Goal: Task Accomplishment & Management: Use online tool/utility

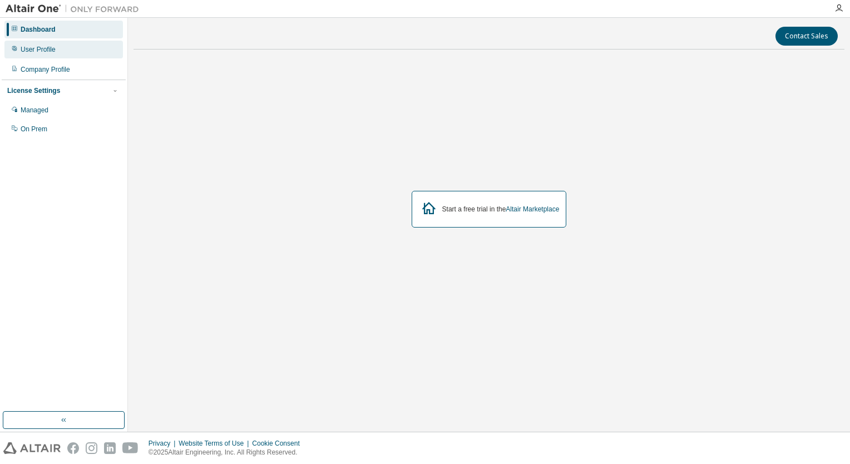
click at [56, 52] on div "User Profile" at bounding box center [63, 50] width 118 height 18
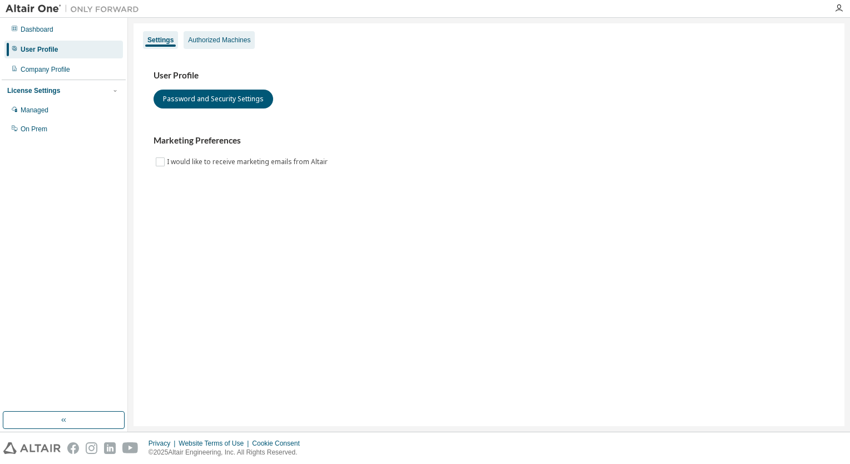
click at [226, 48] on div "Authorized Machines" at bounding box center [219, 40] width 71 height 18
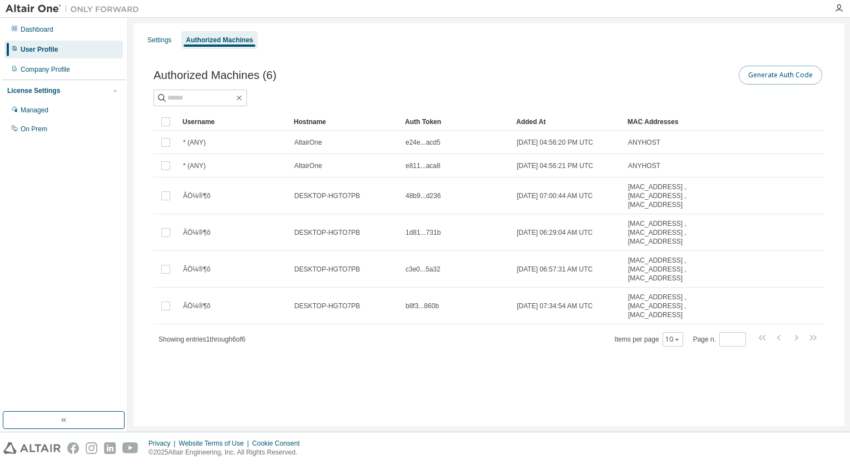
click at [753, 80] on button "Generate Auth Code" at bounding box center [780, 75] width 83 height 19
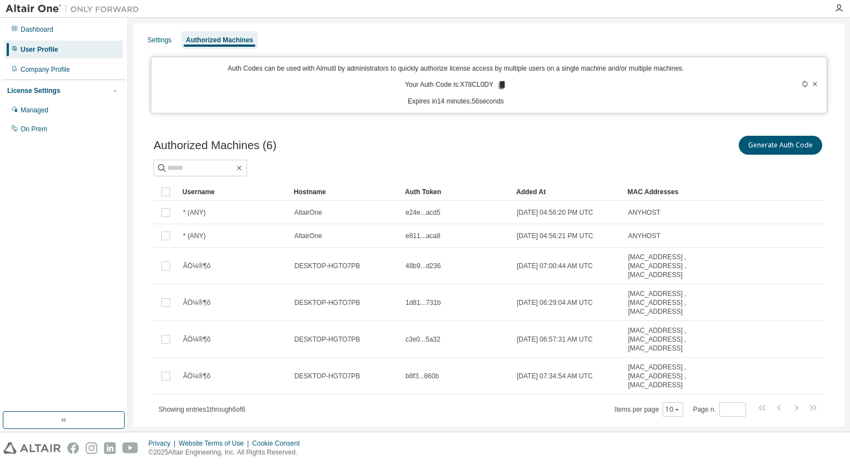
click at [499, 87] on icon at bounding box center [502, 85] width 6 height 8
click at [706, 117] on div "Settings Authorized Machines Auth Codes can be used with Almutil by administrat…" at bounding box center [488, 237] width 711 height 429
click at [499, 85] on icon at bounding box center [502, 85] width 6 height 8
click at [802, 83] on icon at bounding box center [805, 84] width 7 height 7
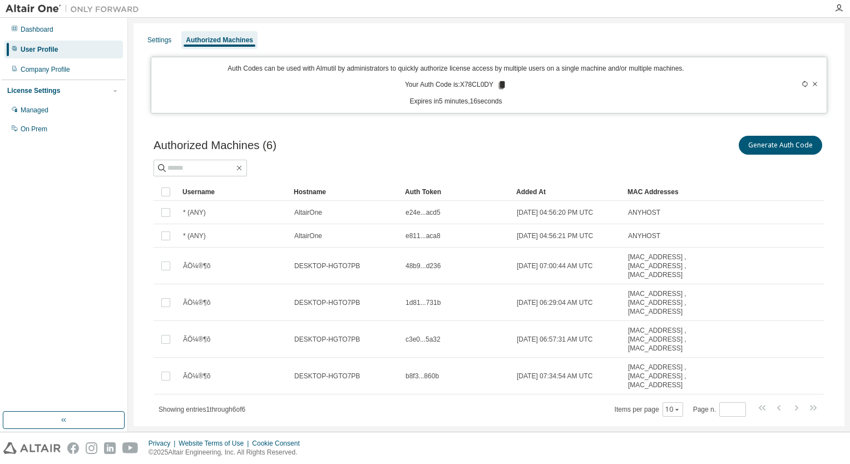
click at [802, 83] on icon at bounding box center [805, 84] width 7 height 7
click at [813, 84] on icon at bounding box center [815, 84] width 4 height 4
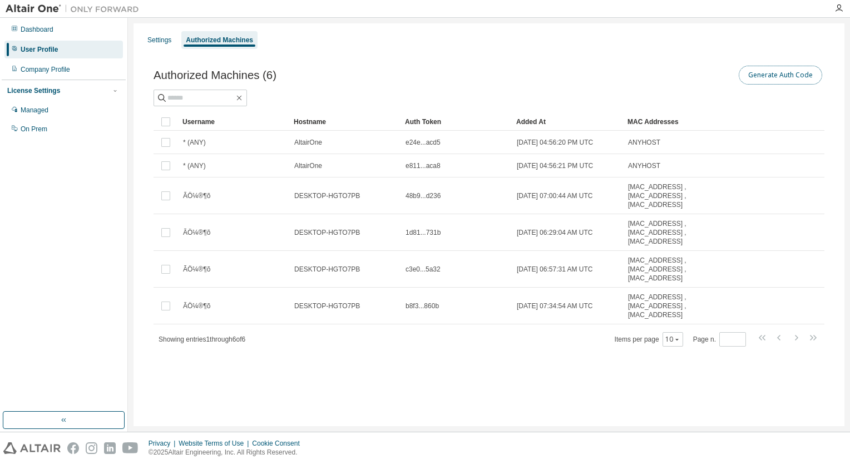
click at [769, 70] on button "Generate Auth Code" at bounding box center [780, 75] width 83 height 19
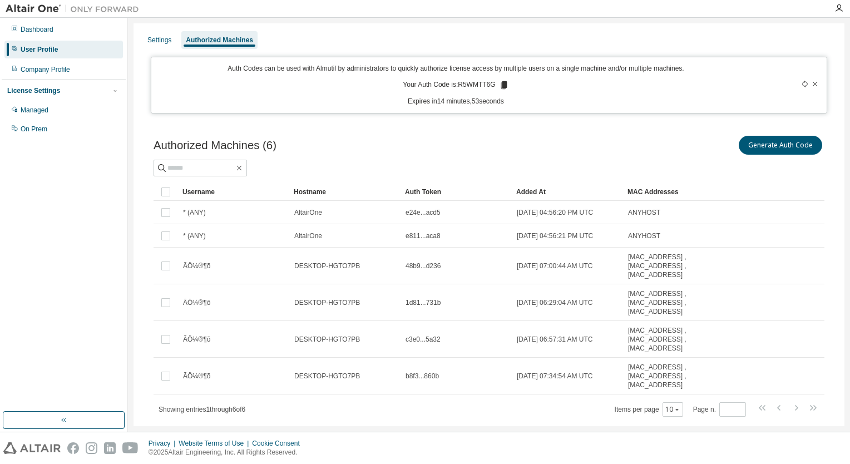
click at [501, 86] on icon at bounding box center [504, 85] width 6 height 8
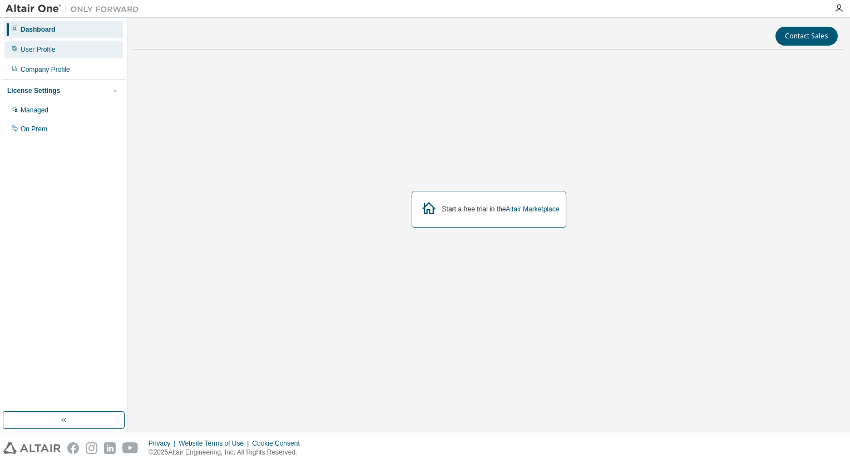
click at [46, 47] on div "User Profile" at bounding box center [38, 49] width 35 height 9
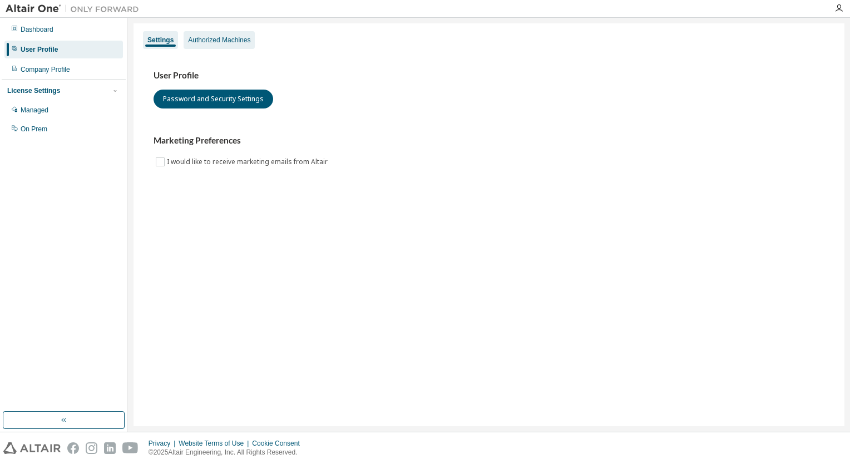
click at [224, 43] on div "Authorized Machines" at bounding box center [219, 40] width 62 height 9
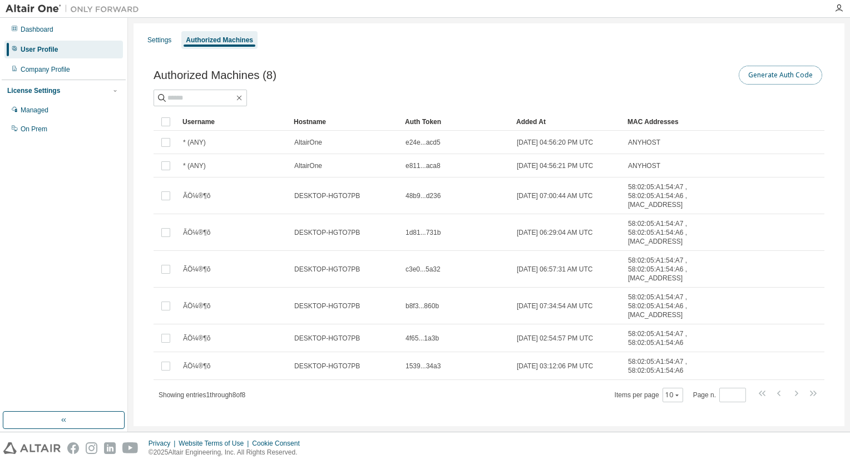
click at [763, 66] on button "Generate Auth Code" at bounding box center [780, 75] width 83 height 19
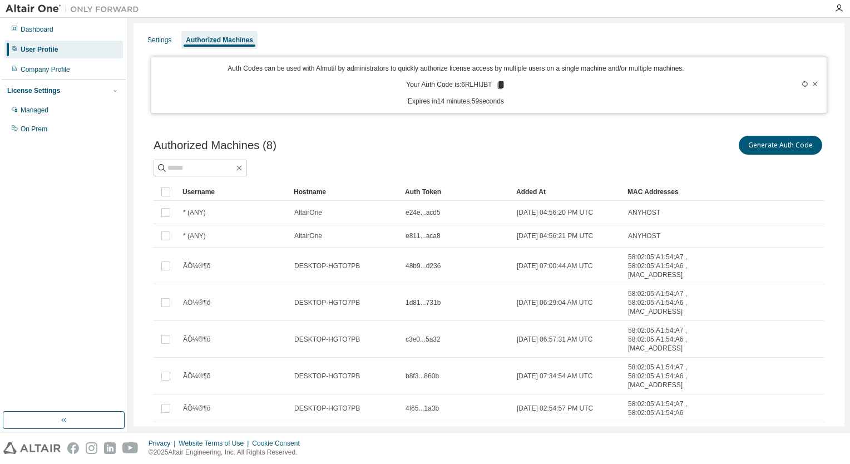
click at [496, 90] on icon at bounding box center [501, 85] width 10 height 10
